Goal: Information Seeking & Learning: Find specific fact

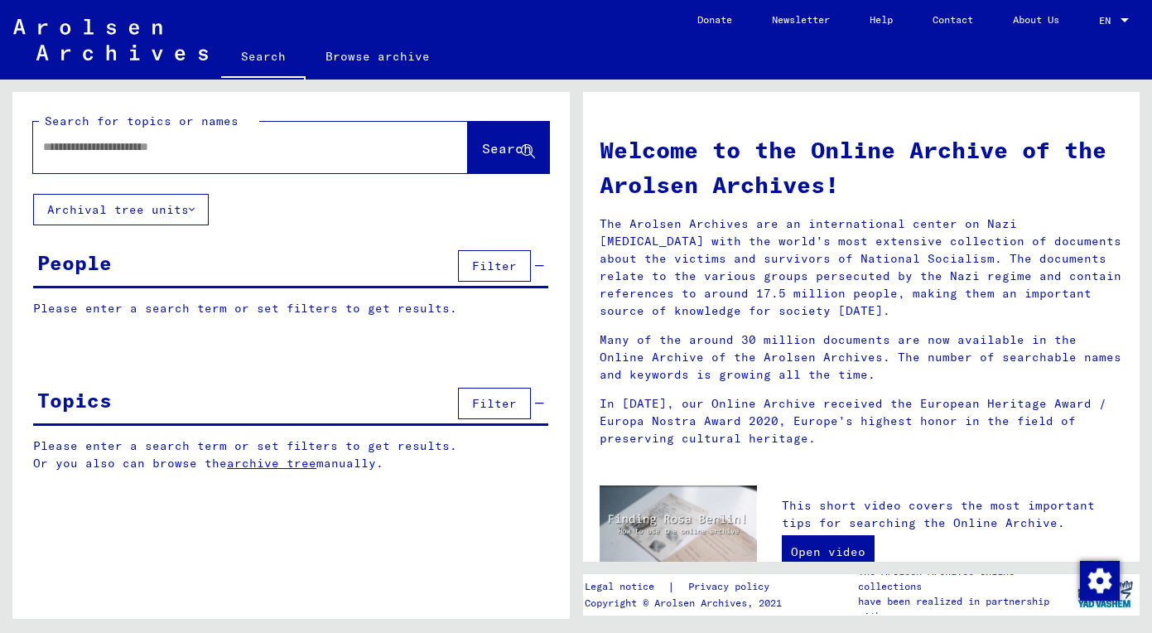
click at [249, 137] on div at bounding box center [225, 146] width 385 height 37
click at [234, 147] on input "text" at bounding box center [230, 146] width 375 height 17
paste input "*****"
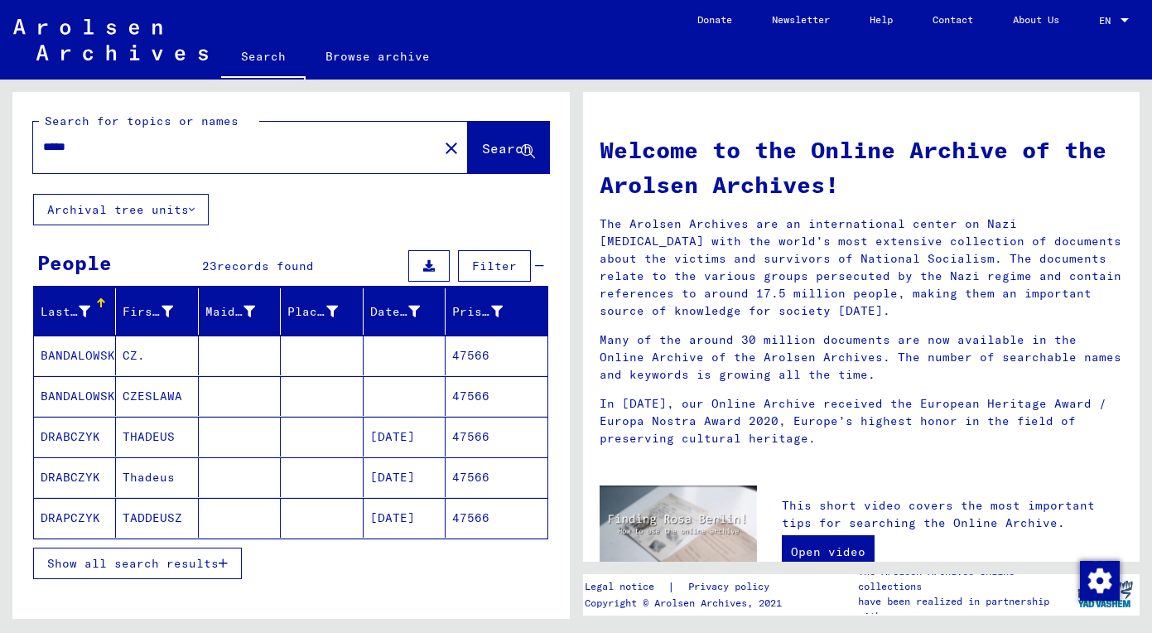
click at [189, 556] on span "Show all search results" at bounding box center [132, 563] width 171 height 15
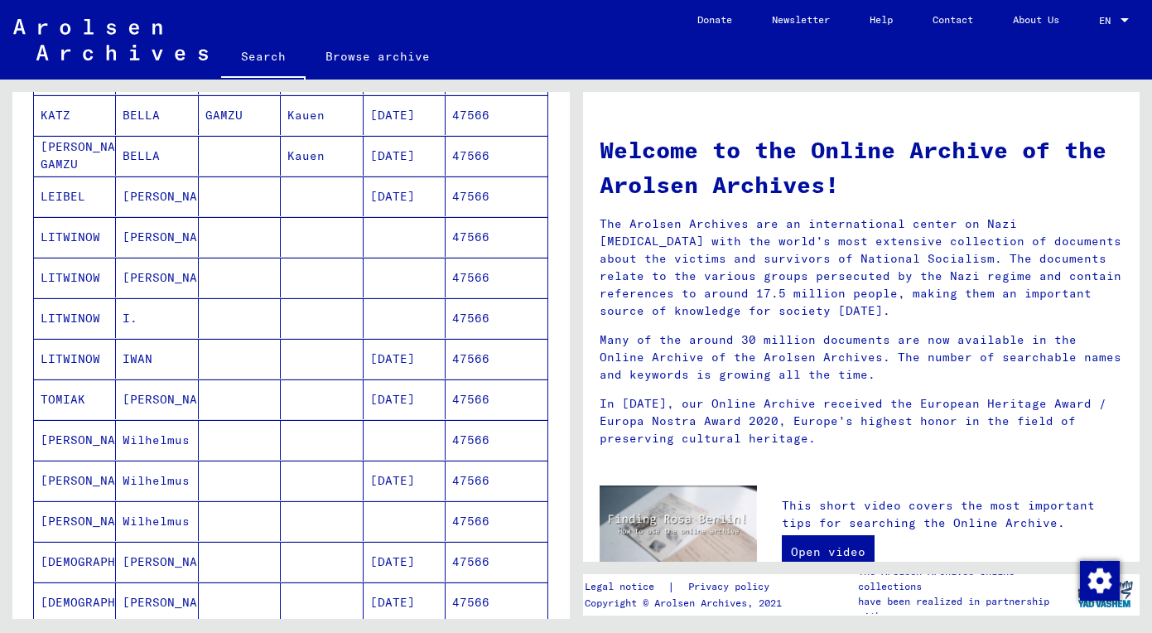
scroll to position [490, 0]
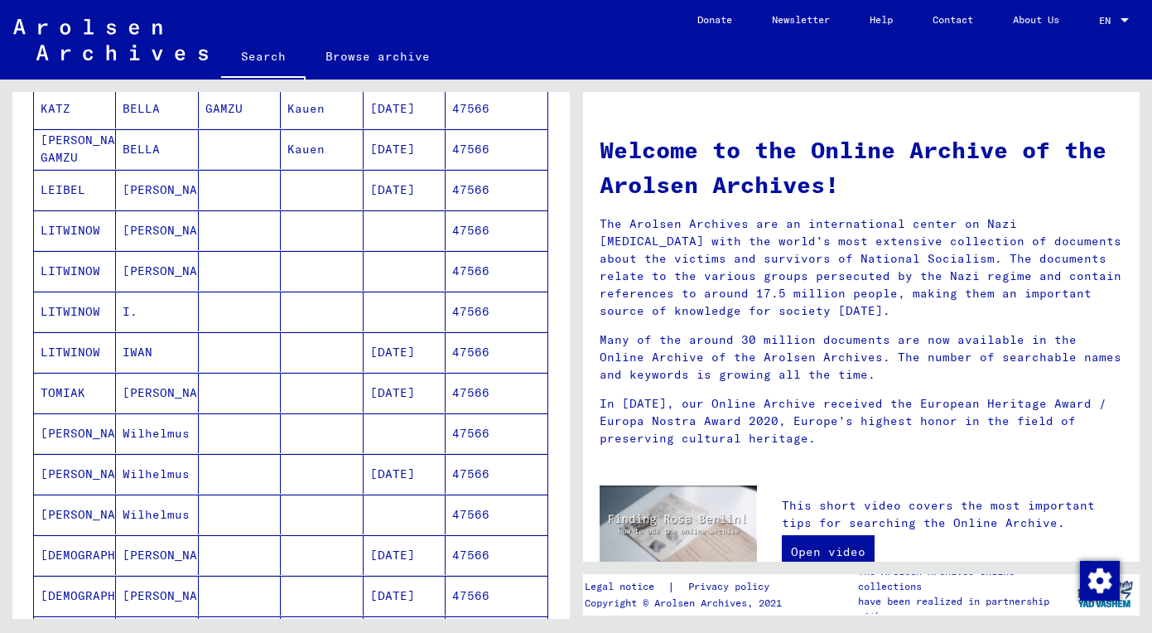
click at [163, 435] on mat-cell "Wilhelmus" at bounding box center [157, 433] width 82 height 40
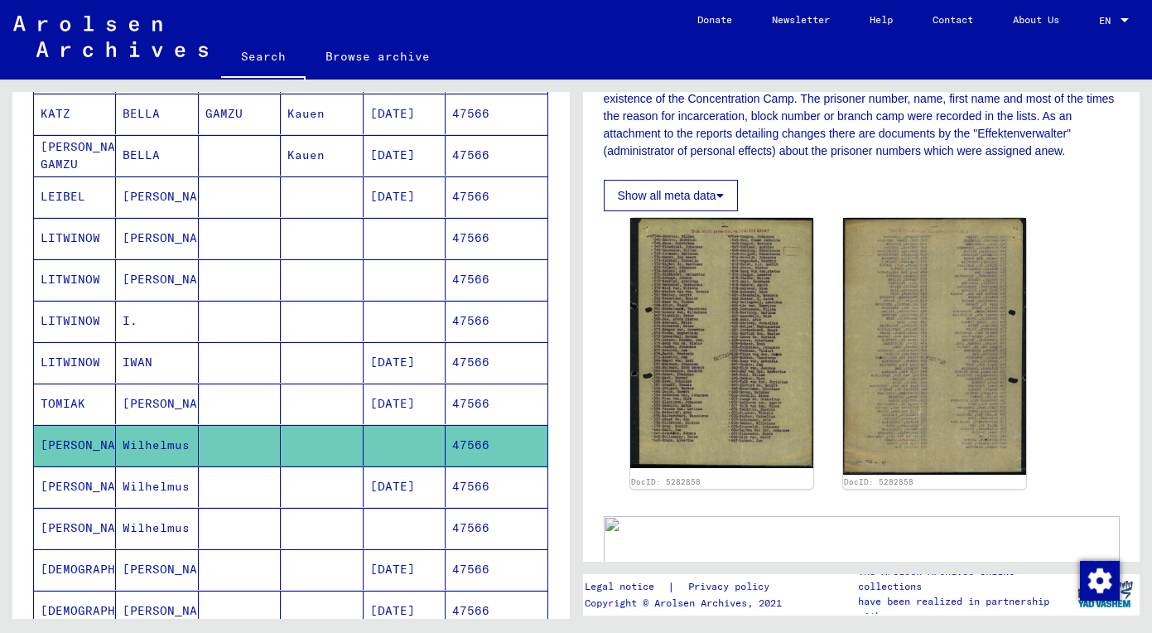
scroll to position [307, 0]
click at [214, 502] on mat-cell at bounding box center [240, 486] width 82 height 41
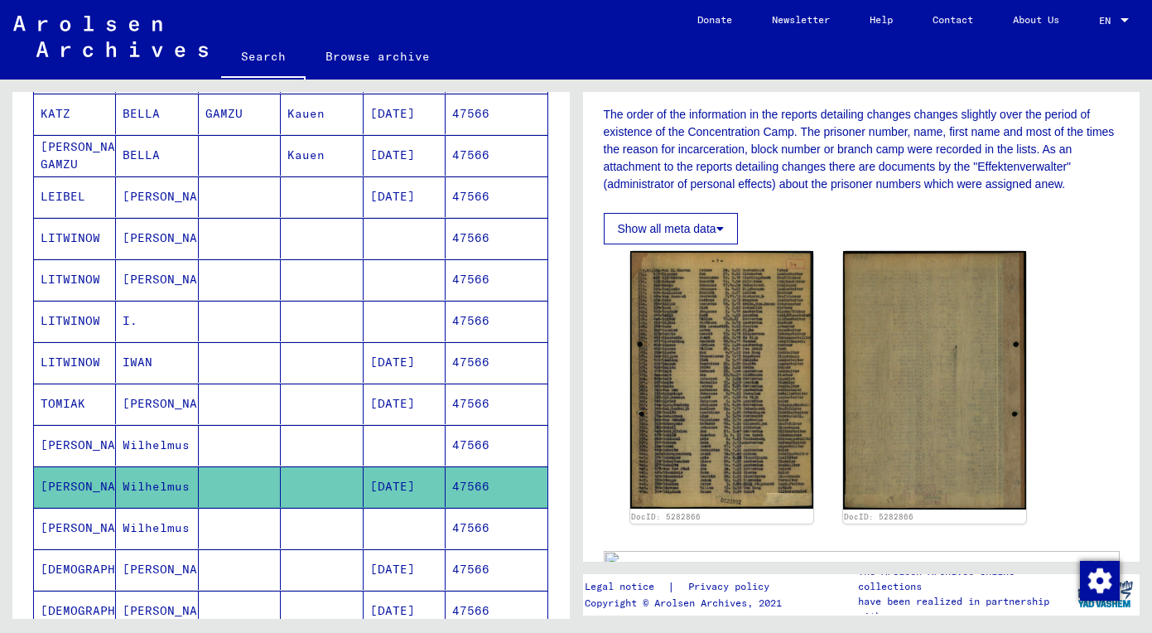
scroll to position [275, 0]
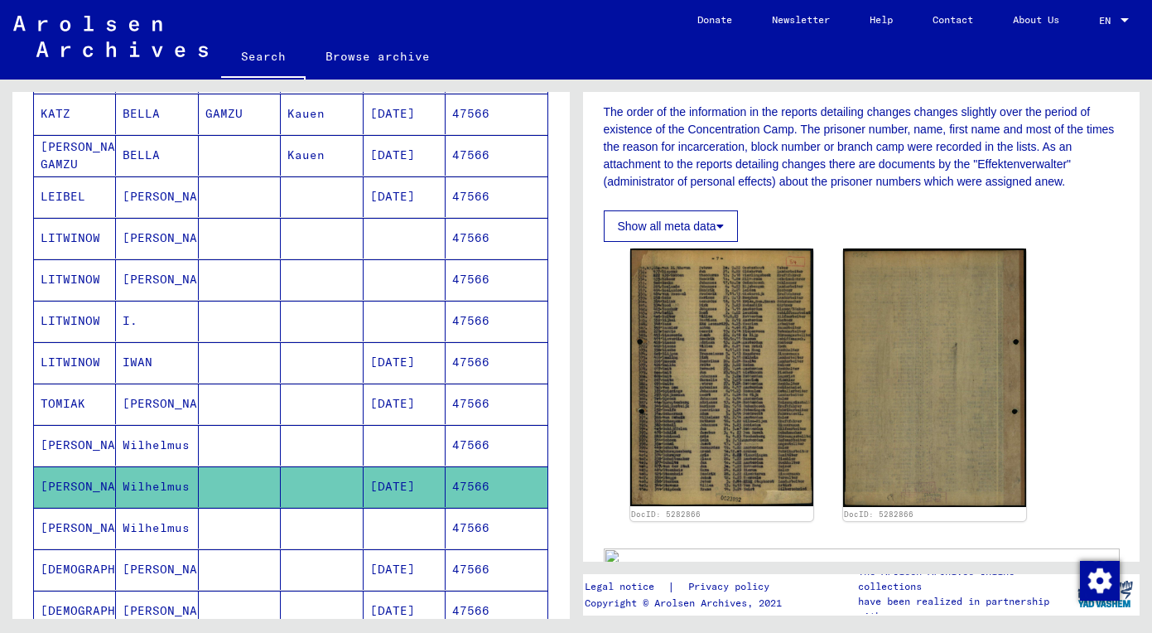
click at [261, 533] on mat-cell at bounding box center [240, 528] width 82 height 41
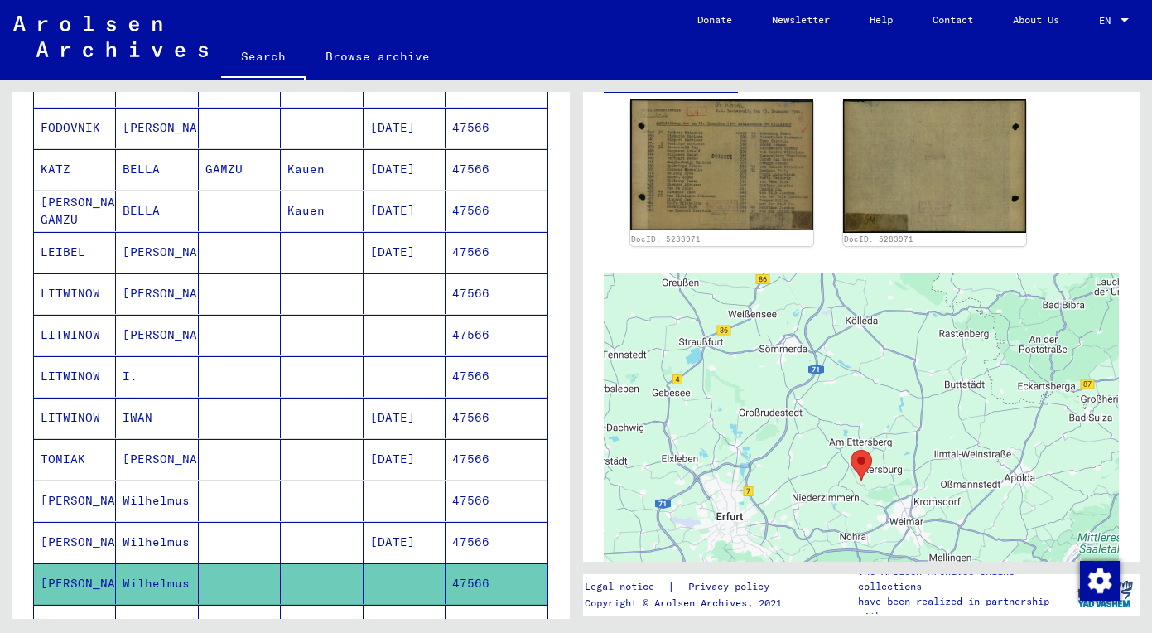
scroll to position [450, 0]
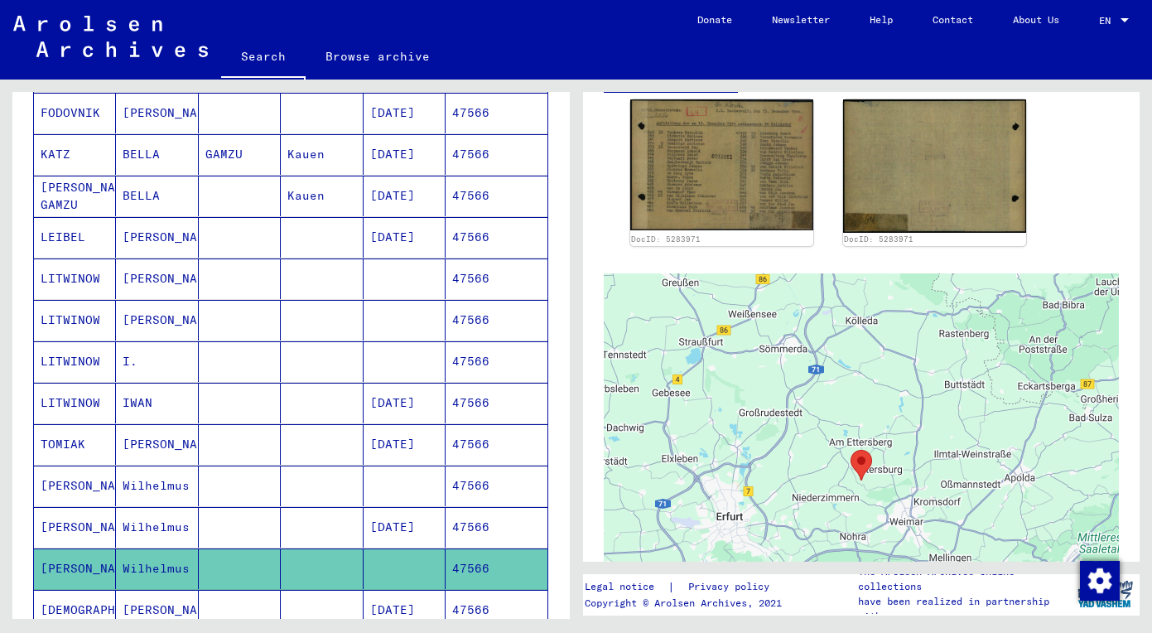
click at [171, 515] on mat-cell "Wilhelmus" at bounding box center [157, 527] width 82 height 41
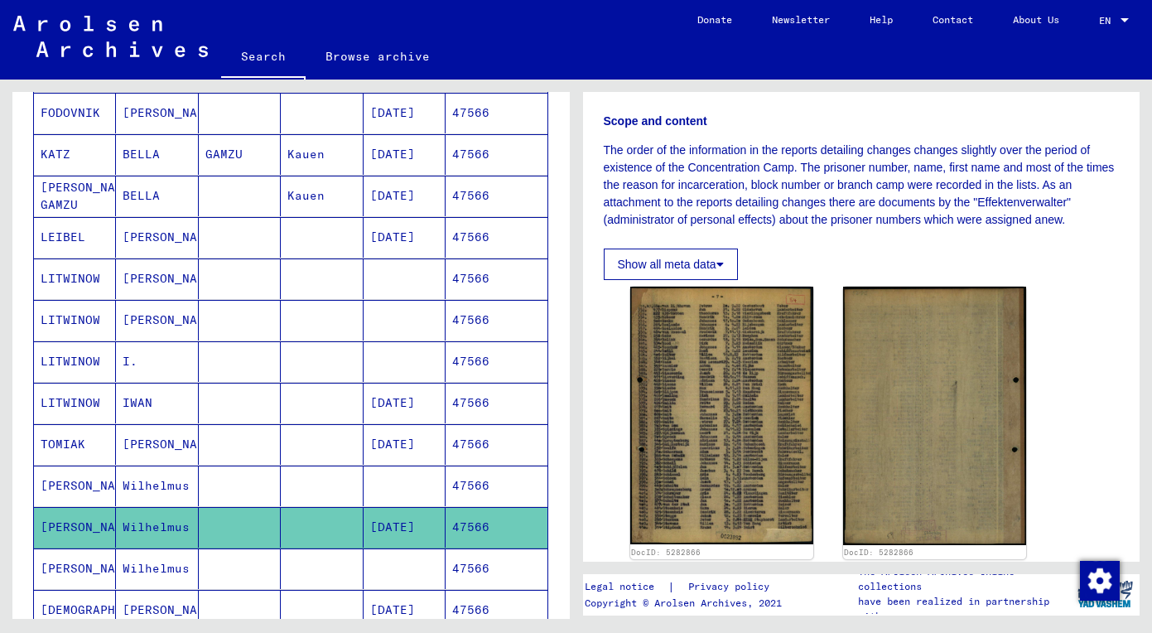
scroll to position [286, 0]
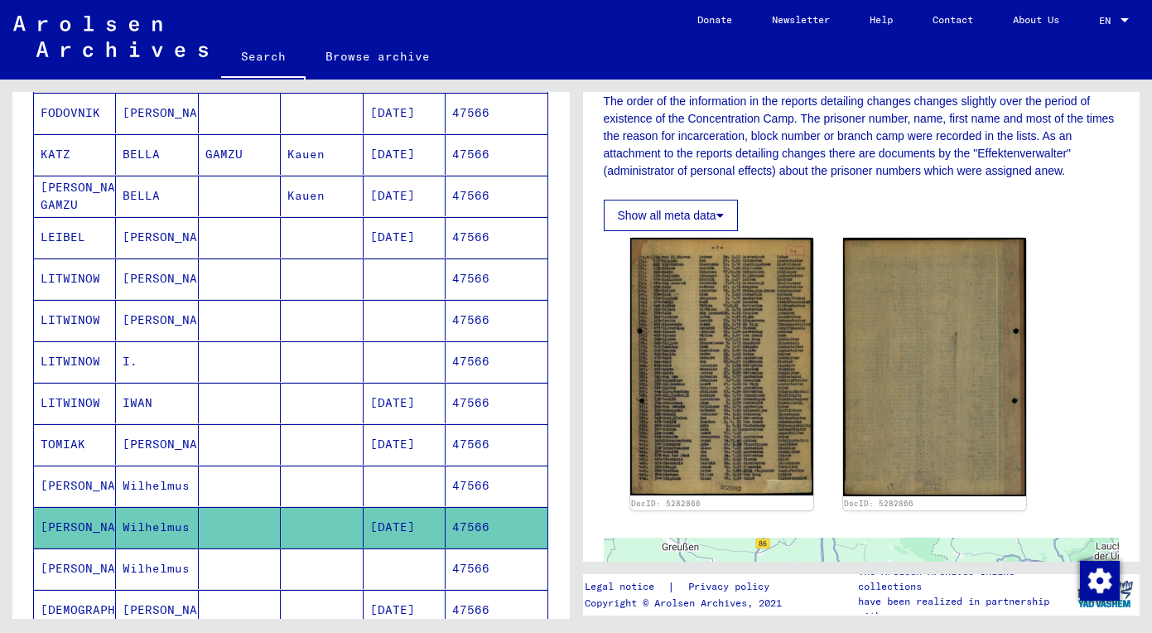
click at [130, 480] on mat-cell "Wilhelmus" at bounding box center [157, 485] width 82 height 41
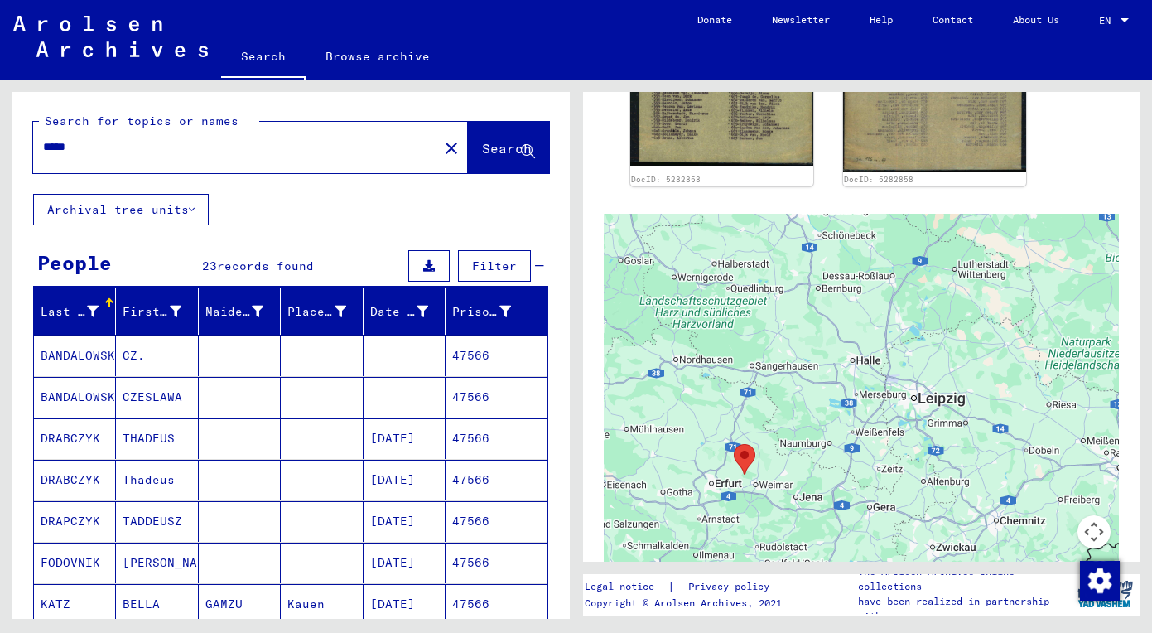
drag, startPoint x: 121, startPoint y: 145, endPoint x: -27, endPoint y: 145, distance: 148.3
click at [0, 145] on html "Search Browse archive Donate Newsletter Help Contact About Us Search Browse arc…" at bounding box center [576, 316] width 1152 height 633
type input "**********"
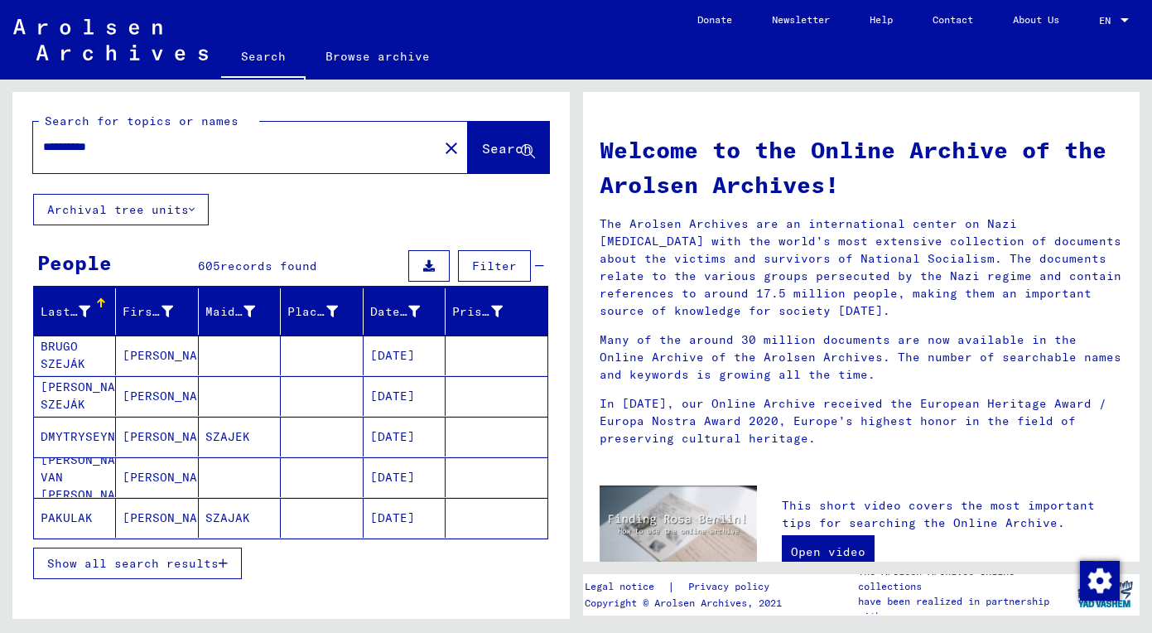
click at [142, 568] on span "Show all search results" at bounding box center [132, 563] width 171 height 15
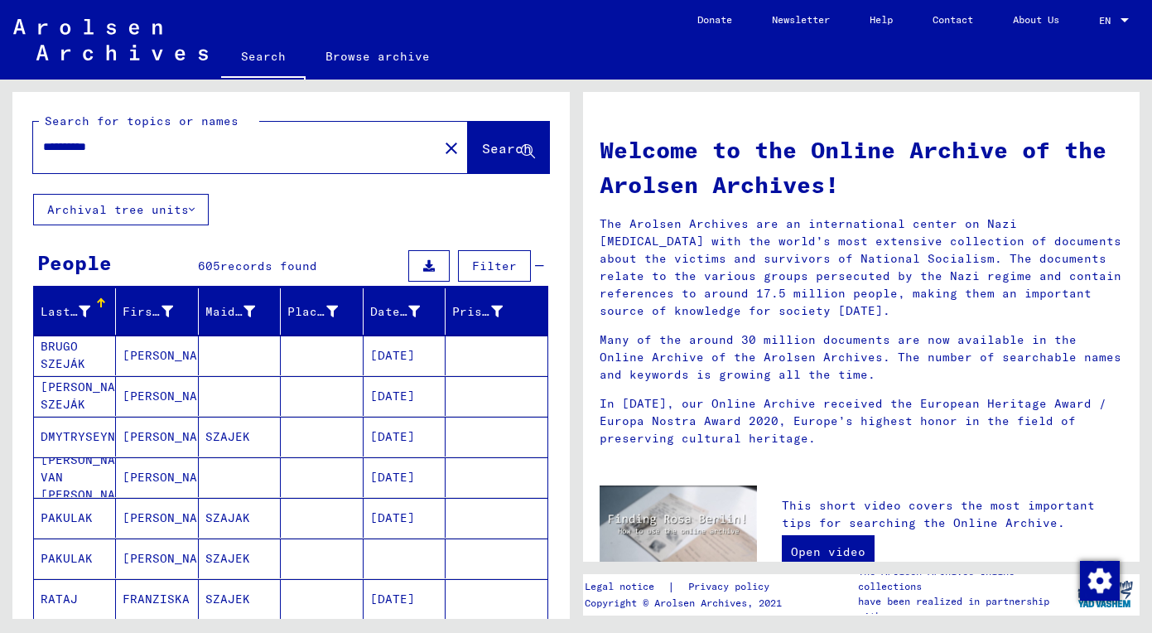
click at [71, 317] on div "Last Name" at bounding box center [66, 311] width 50 height 17
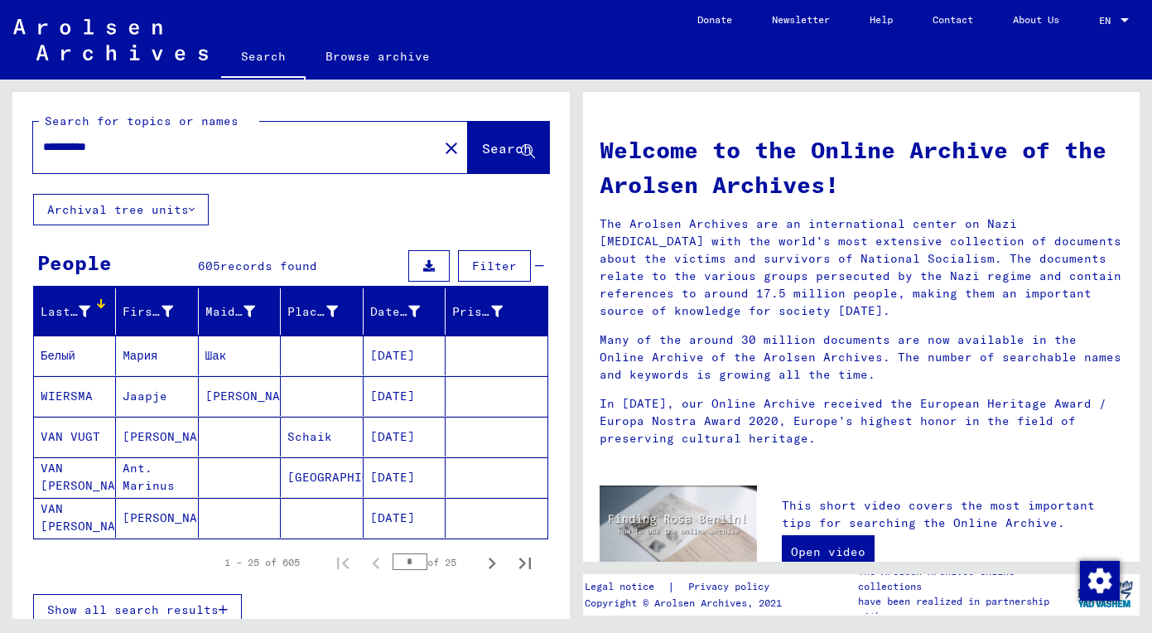
scroll to position [60, 0]
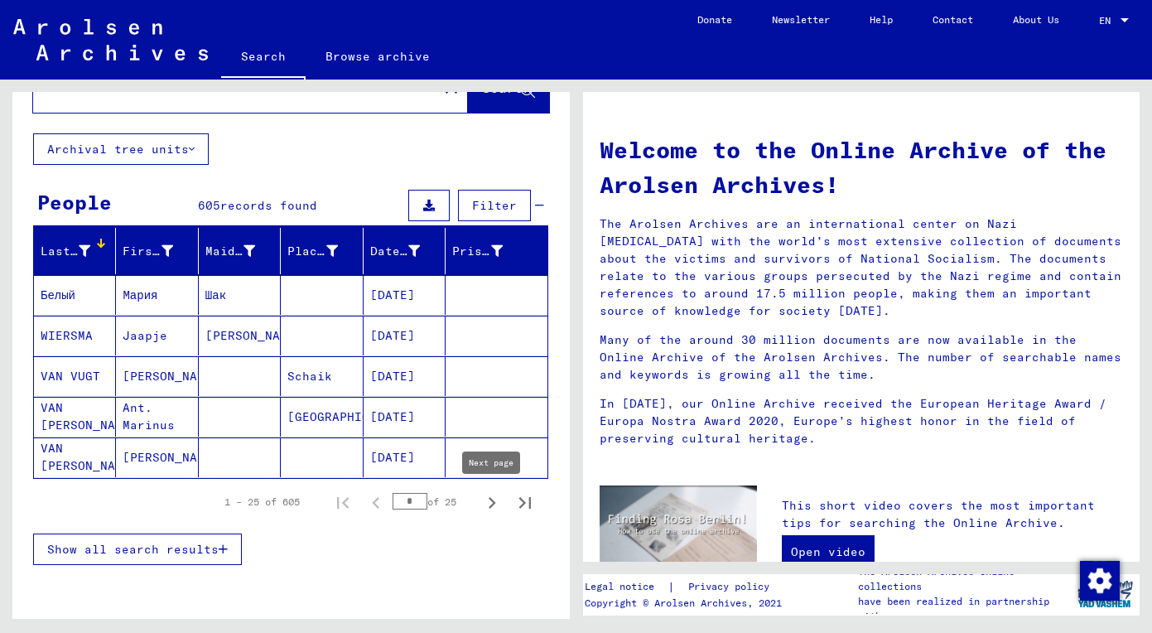
click at [486, 501] on icon "Next page" at bounding box center [491, 502] width 23 height 23
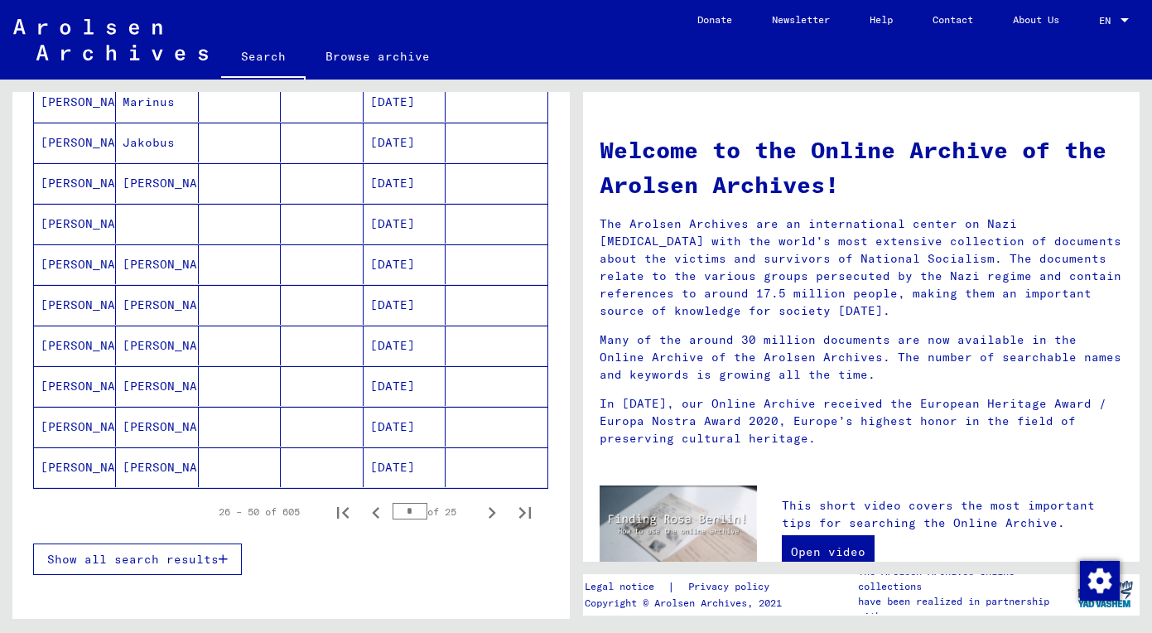
scroll to position [877, 0]
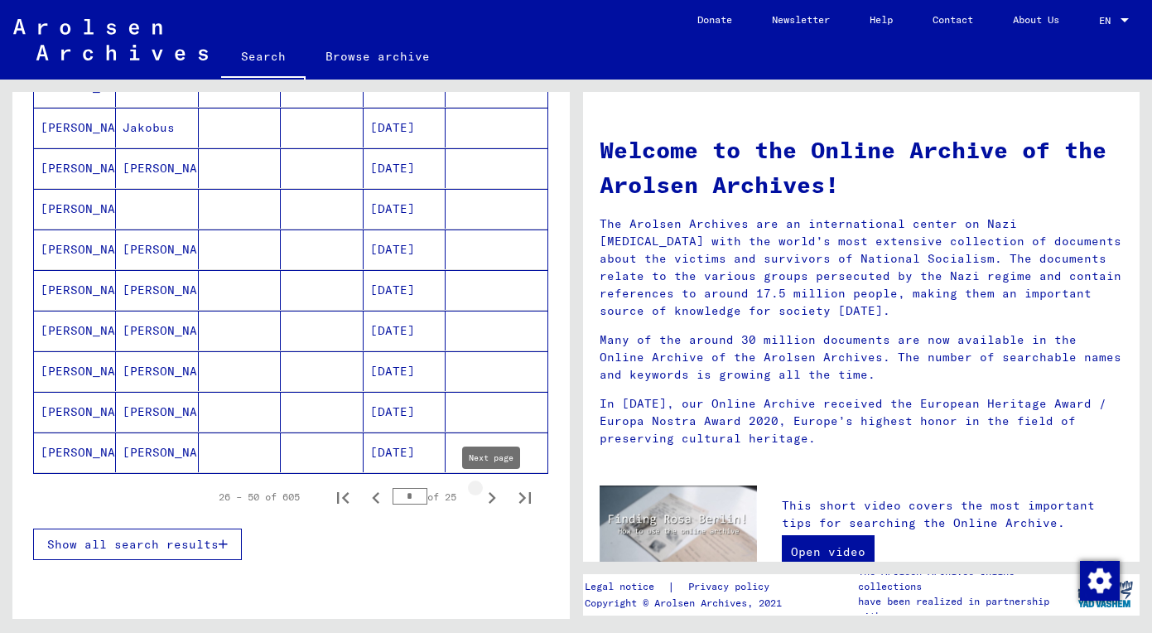
click at [496, 496] on icon "Next page" at bounding box center [491, 497] width 23 height 23
type input "*"
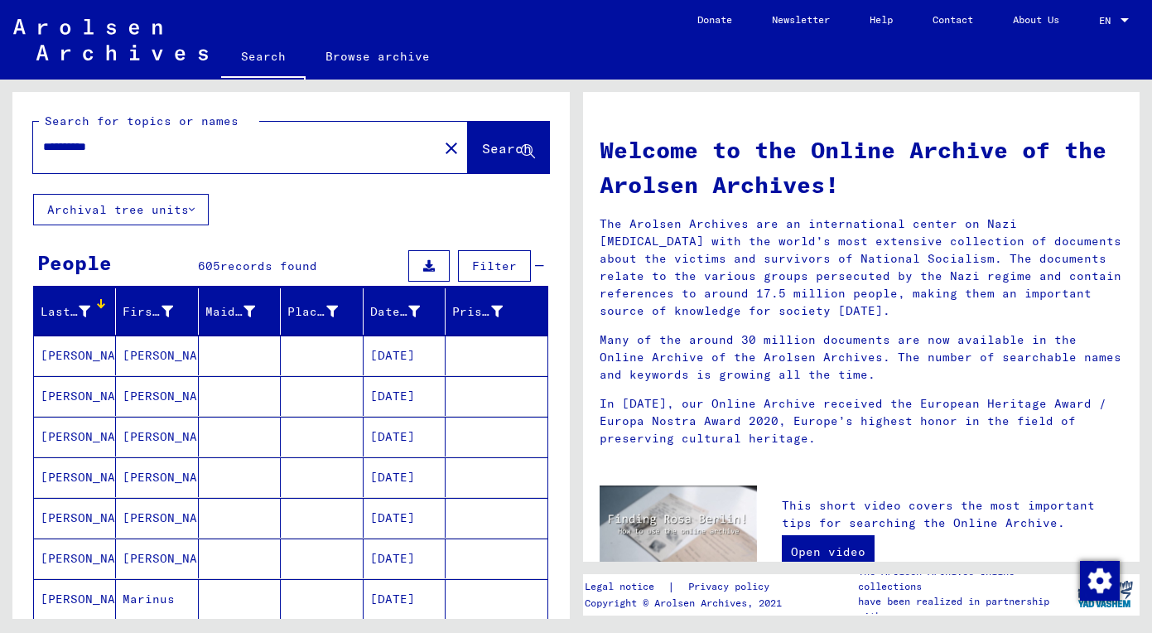
scroll to position [0, 0]
click at [205, 157] on div "**********" at bounding box center [225, 146] width 385 height 37
click at [205, 143] on input "**********" at bounding box center [230, 146] width 375 height 17
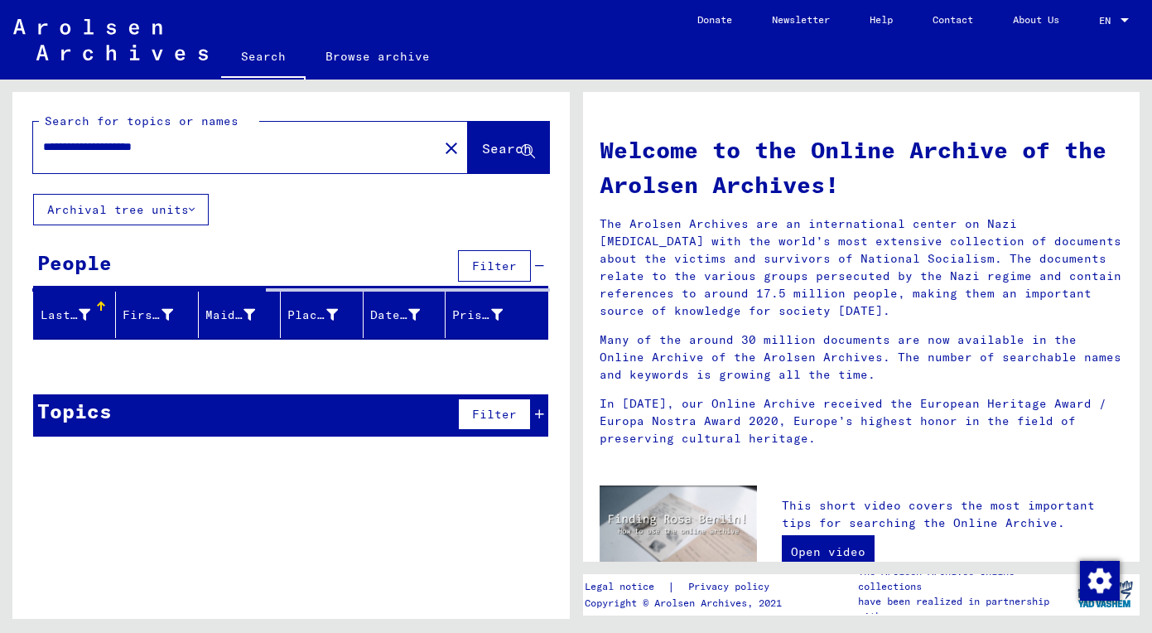
type input "**********"
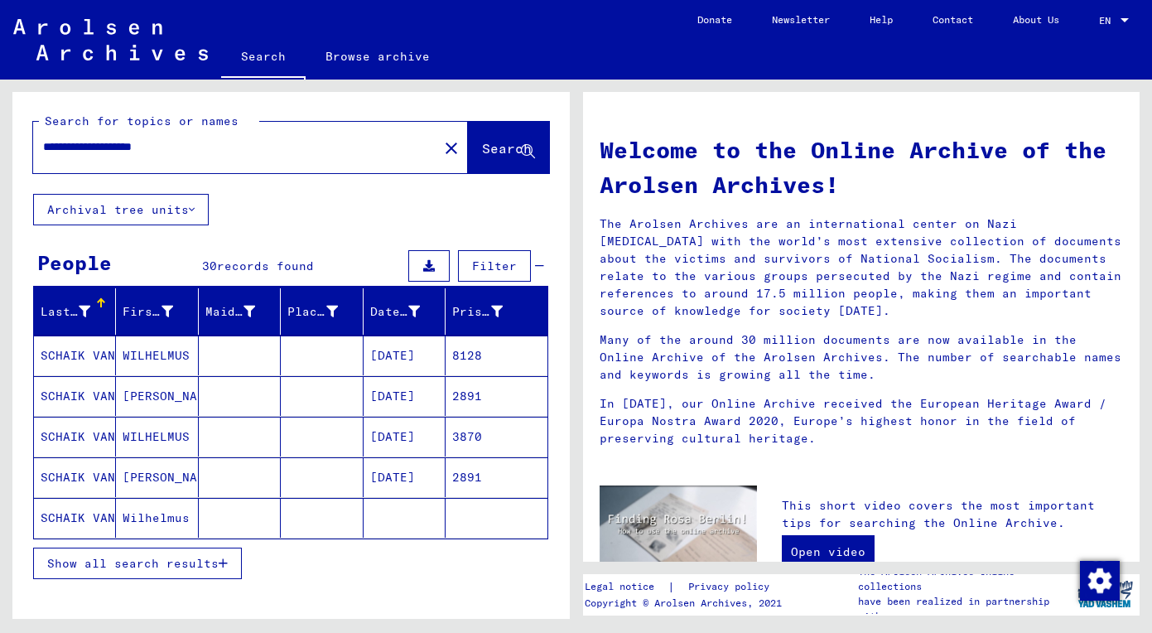
click at [147, 473] on mat-cell "[PERSON_NAME]" at bounding box center [157, 477] width 82 height 40
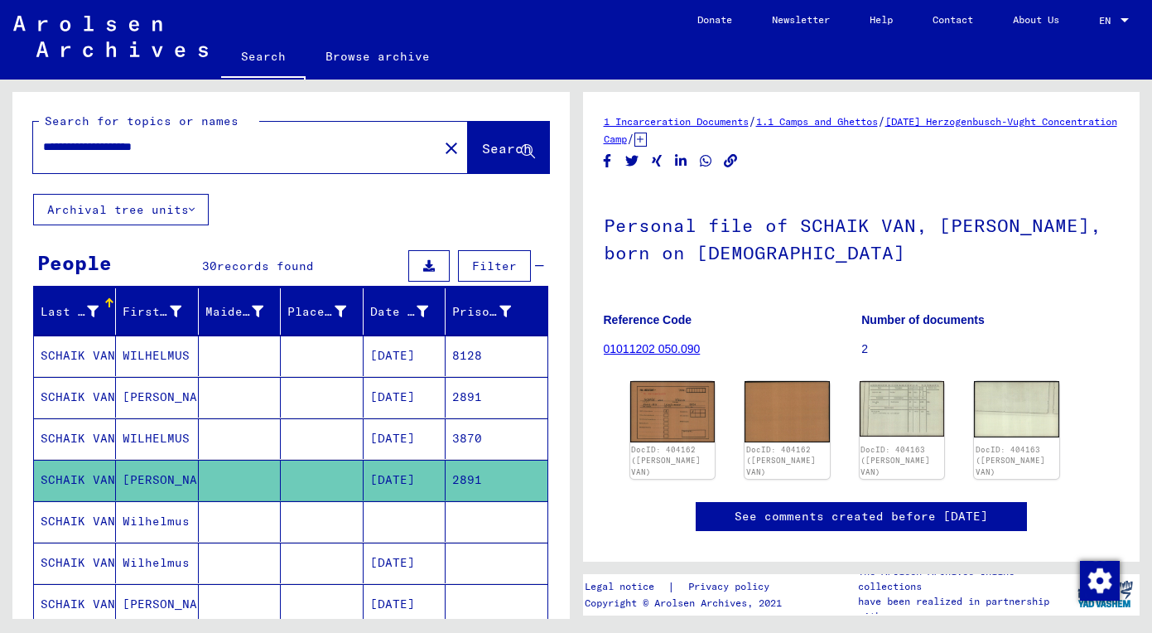
click at [321, 434] on mat-cell at bounding box center [322, 438] width 82 height 41
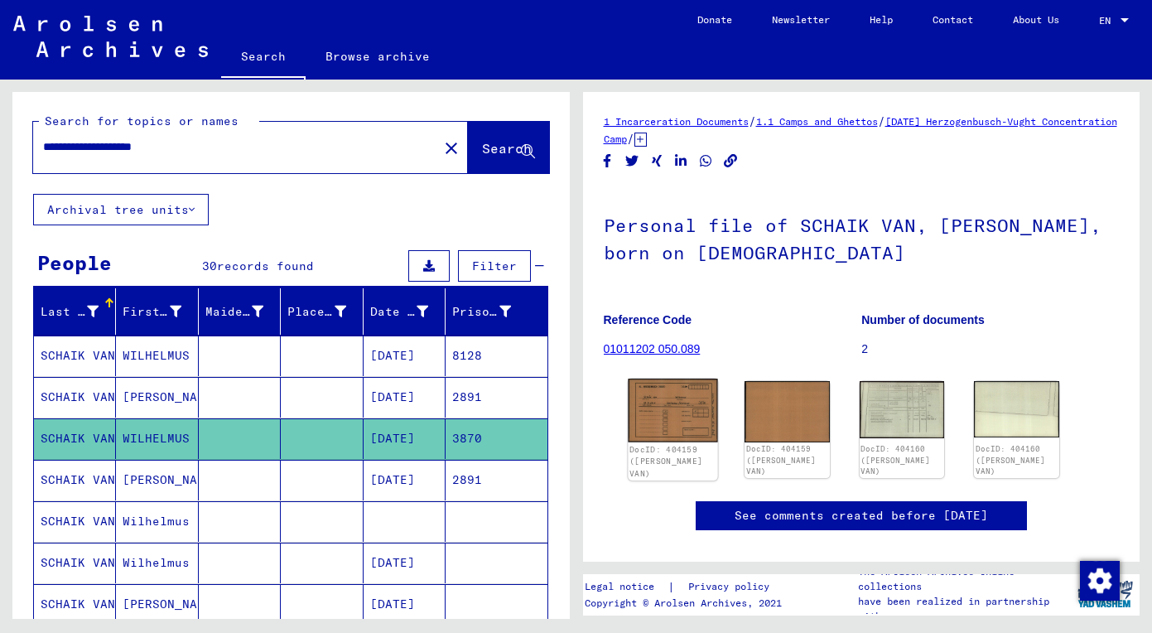
click at [659, 407] on img at bounding box center [672, 411] width 89 height 64
click at [813, 430] on img at bounding box center [787, 411] width 89 height 64
click at [914, 412] on img at bounding box center [901, 409] width 89 height 60
click at [928, 383] on img at bounding box center [901, 409] width 89 height 60
click at [1049, 397] on img at bounding box center [1016, 408] width 89 height 59
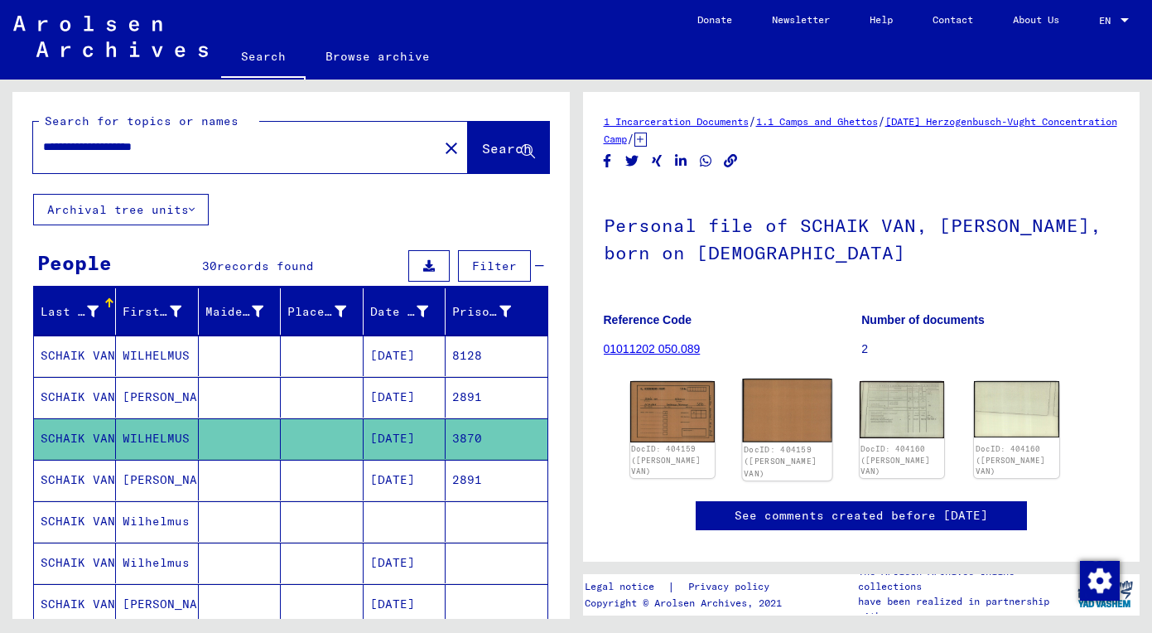
click at [775, 428] on img at bounding box center [787, 411] width 89 height 64
click at [681, 427] on img at bounding box center [672, 411] width 89 height 64
click at [257, 465] on mat-cell at bounding box center [240, 480] width 82 height 41
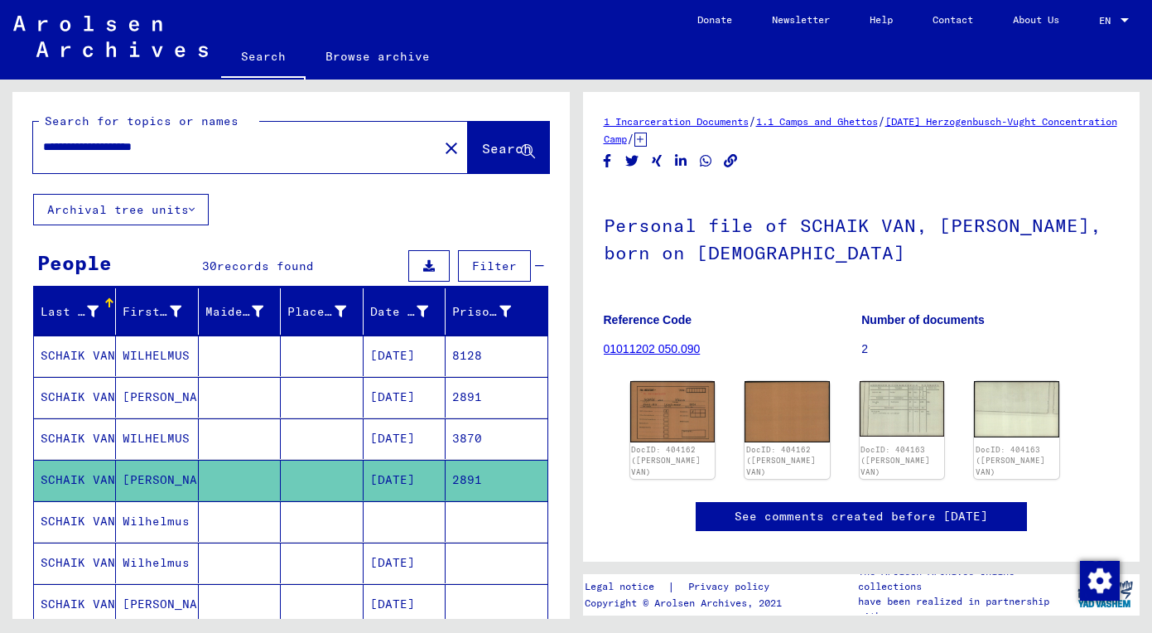
click at [626, 386] on div "DocID: 404162 ([PERSON_NAME] VAN) DocID: 404162 ([PERSON_NAME] VAN) DocID: 4041…" at bounding box center [862, 429] width 476 height 111
click at [248, 361] on mat-cell at bounding box center [240, 355] width 82 height 41
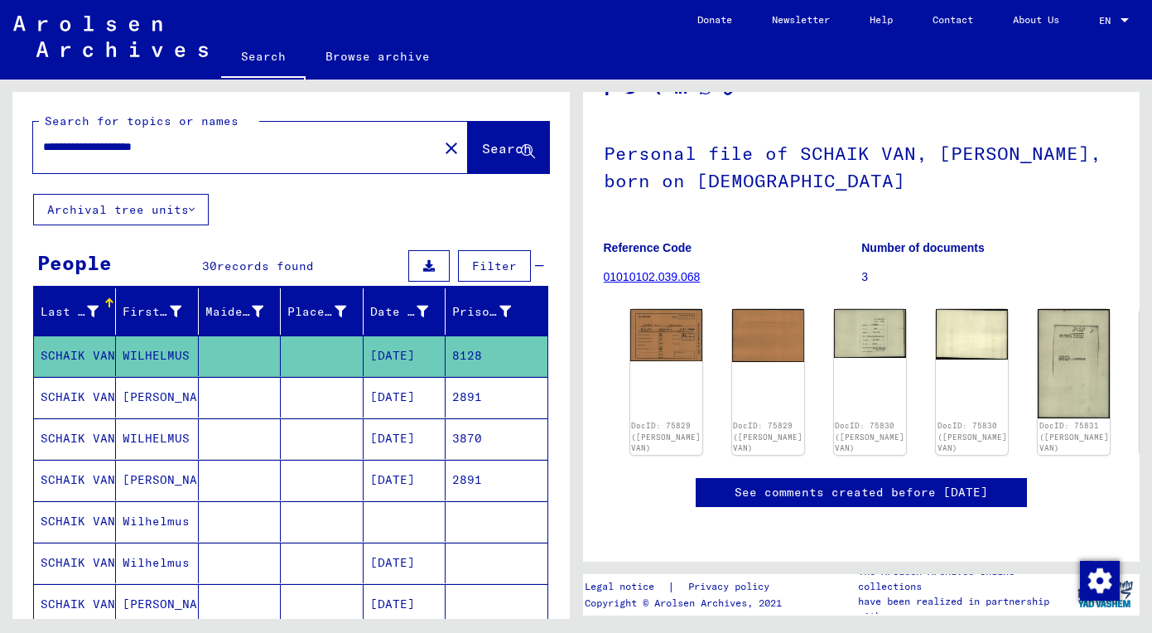
scroll to position [123, 0]
click at [668, 306] on img at bounding box center [666, 333] width 76 height 55
click at [745, 306] on img at bounding box center [769, 333] width 76 height 55
click at [836, 306] on img at bounding box center [870, 331] width 76 height 51
click at [934, 306] on img at bounding box center [972, 332] width 76 height 53
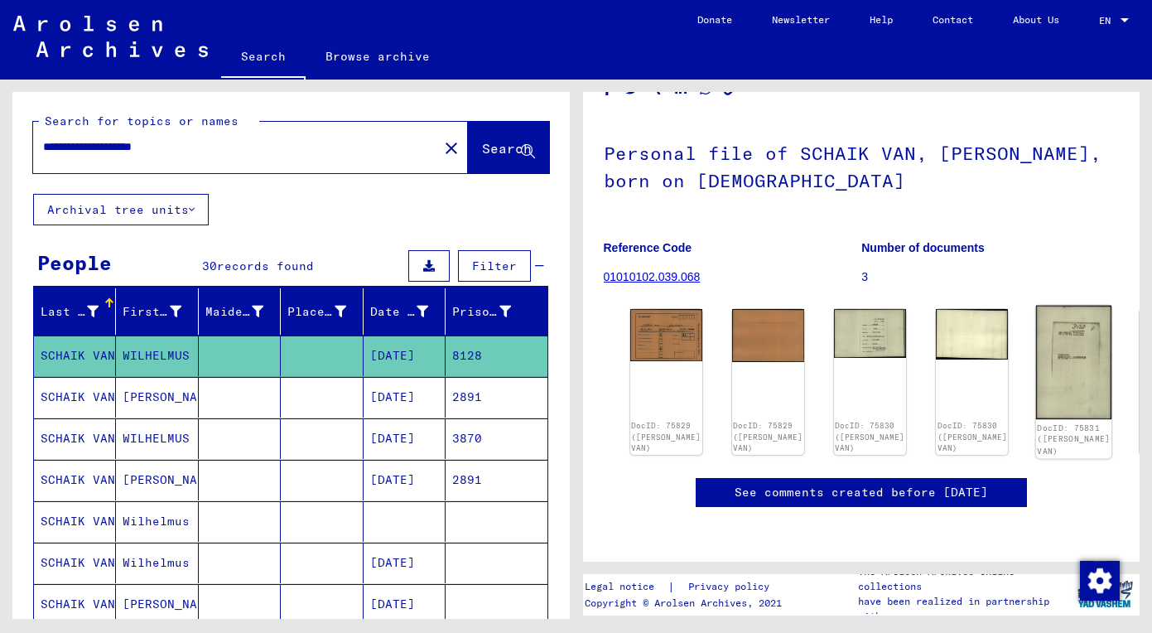
click at [1036, 306] on img at bounding box center [1074, 363] width 76 height 114
click at [1036, 309] on img at bounding box center [1074, 363] width 76 height 114
click at [282, 149] on input "**********" at bounding box center [235, 146] width 385 height 17
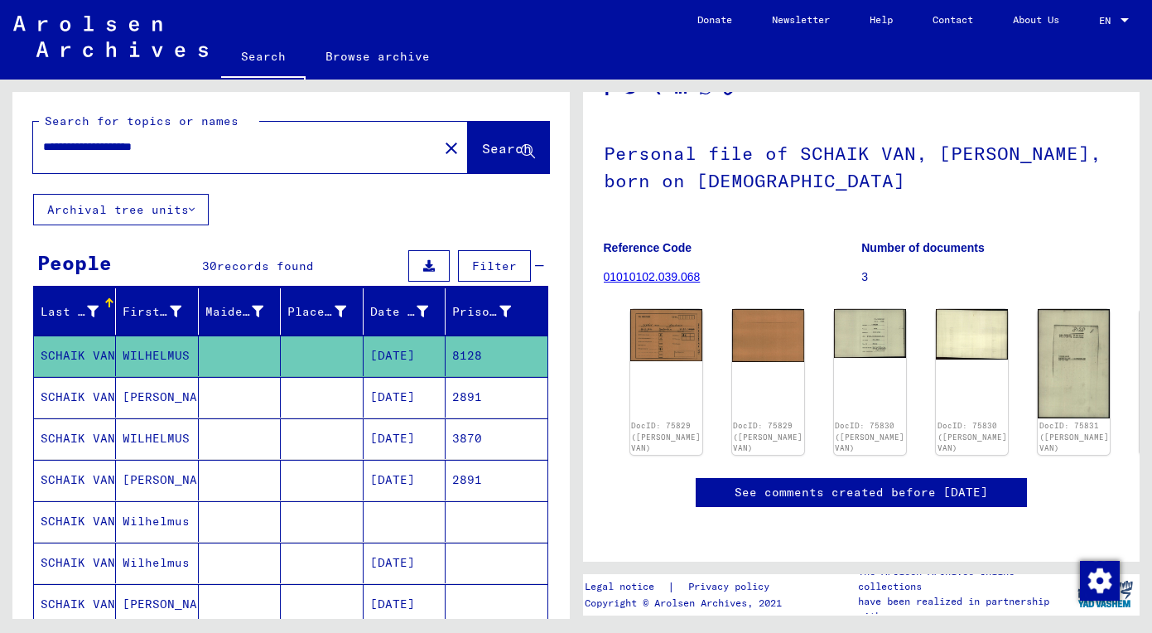
drag, startPoint x: 282, startPoint y: 149, endPoint x: 3, endPoint y: 149, distance: 278.3
click at [3, 149] on div "**********" at bounding box center [288, 349] width 576 height 539
type input "****"
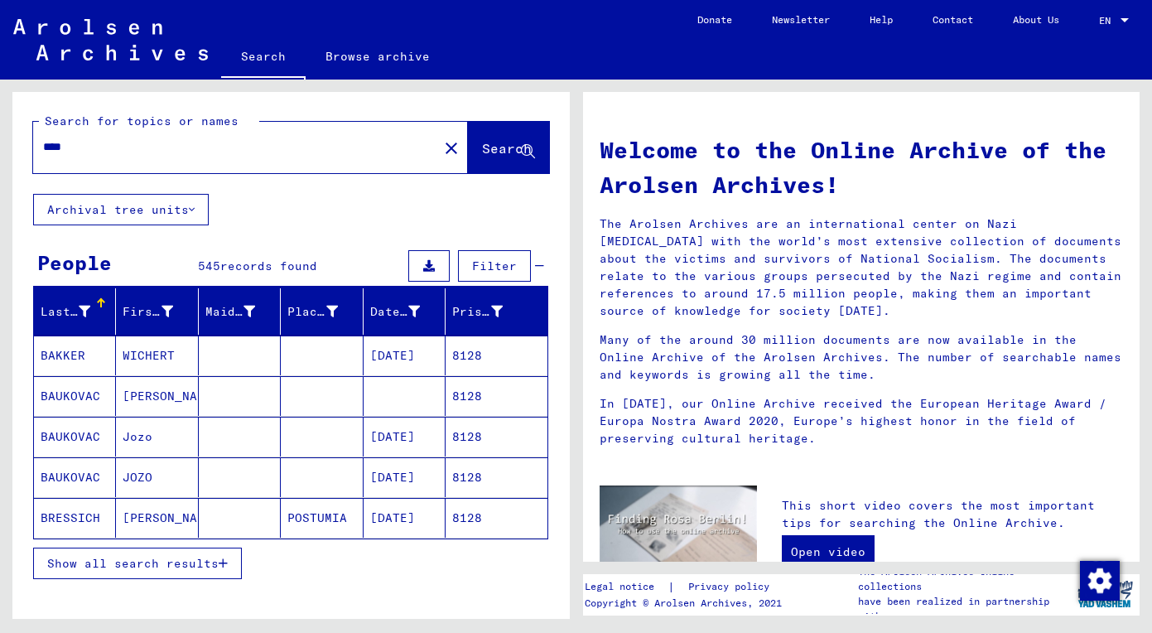
click at [147, 563] on span "Show all search results" at bounding box center [132, 563] width 171 height 15
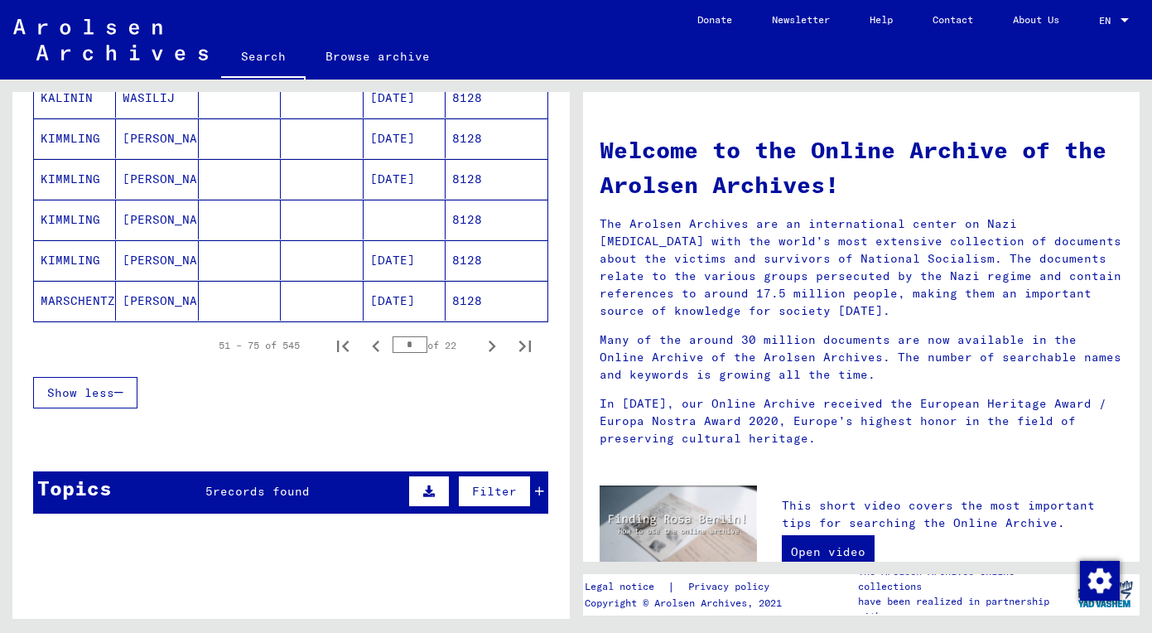
scroll to position [1031, 0]
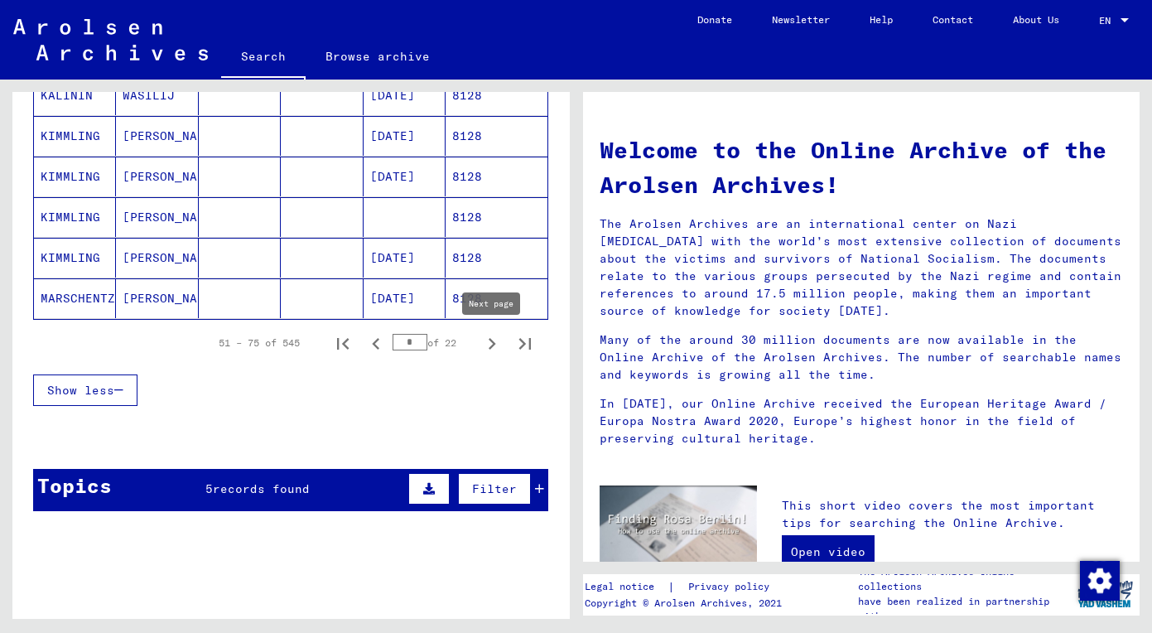
click at [485, 338] on icon "Next page" at bounding box center [491, 343] width 23 height 23
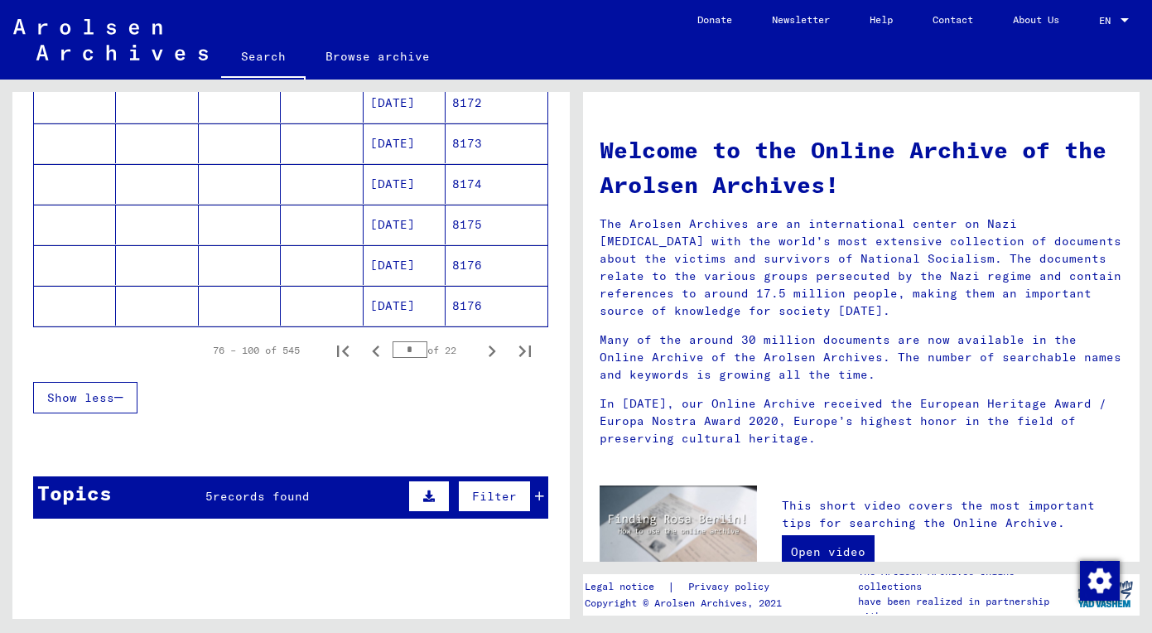
scroll to position [882, 0]
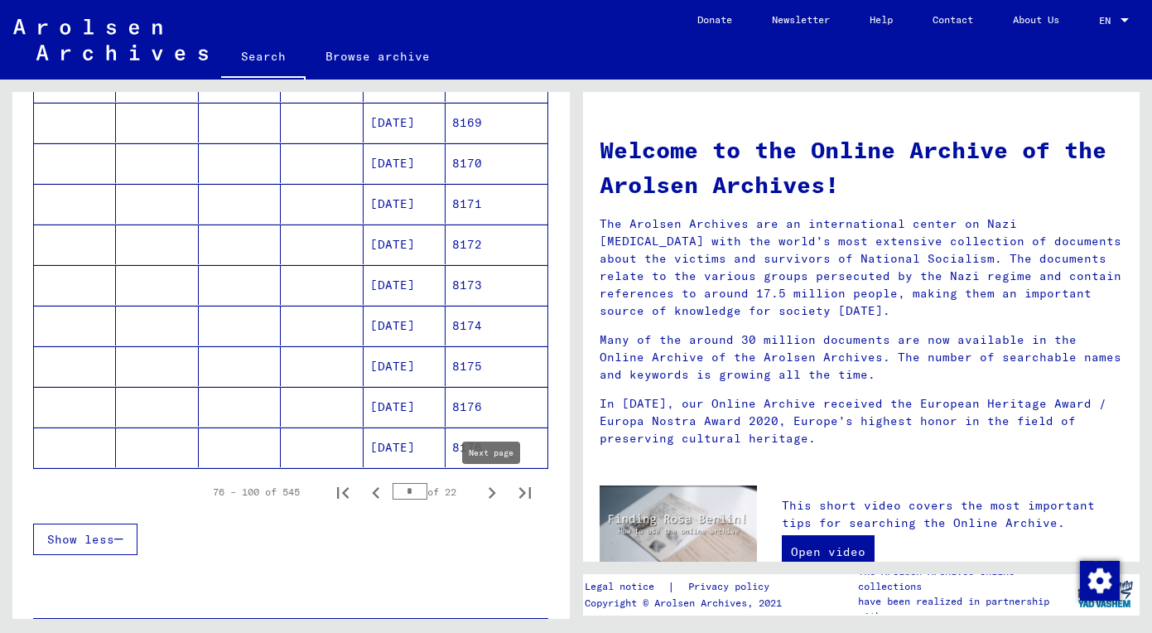
click at [491, 485] on icon "Next page" at bounding box center [491, 492] width 23 height 23
click at [368, 497] on icon "Previous page" at bounding box center [375, 492] width 23 height 23
type input "*"
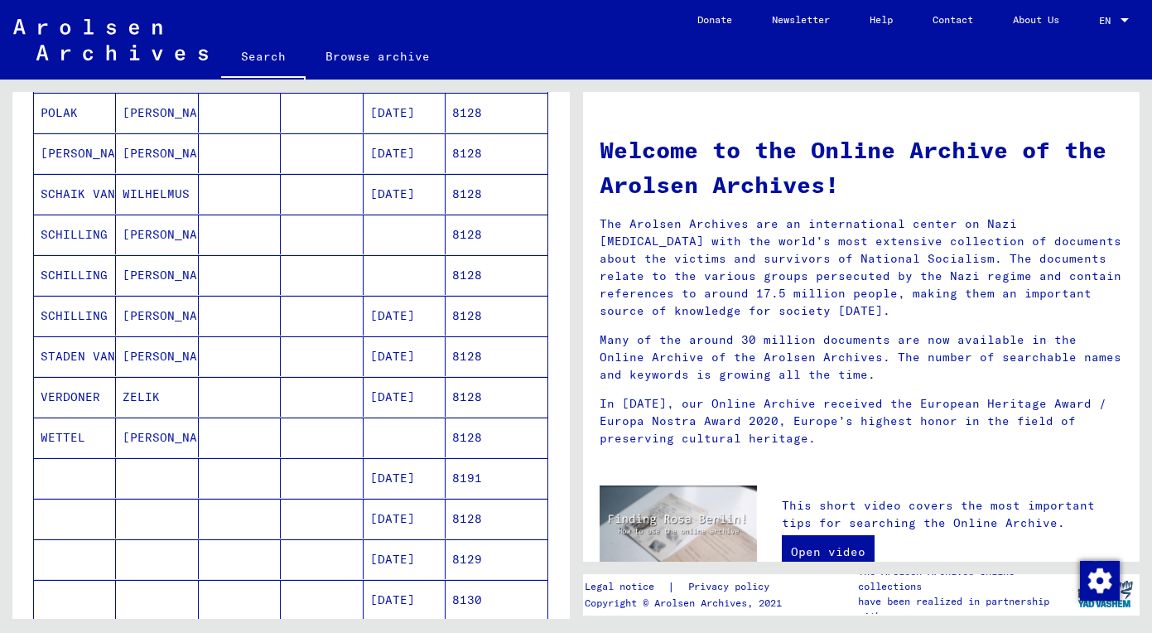
scroll to position [578, 0]
